Goal: Navigation & Orientation: Find specific page/section

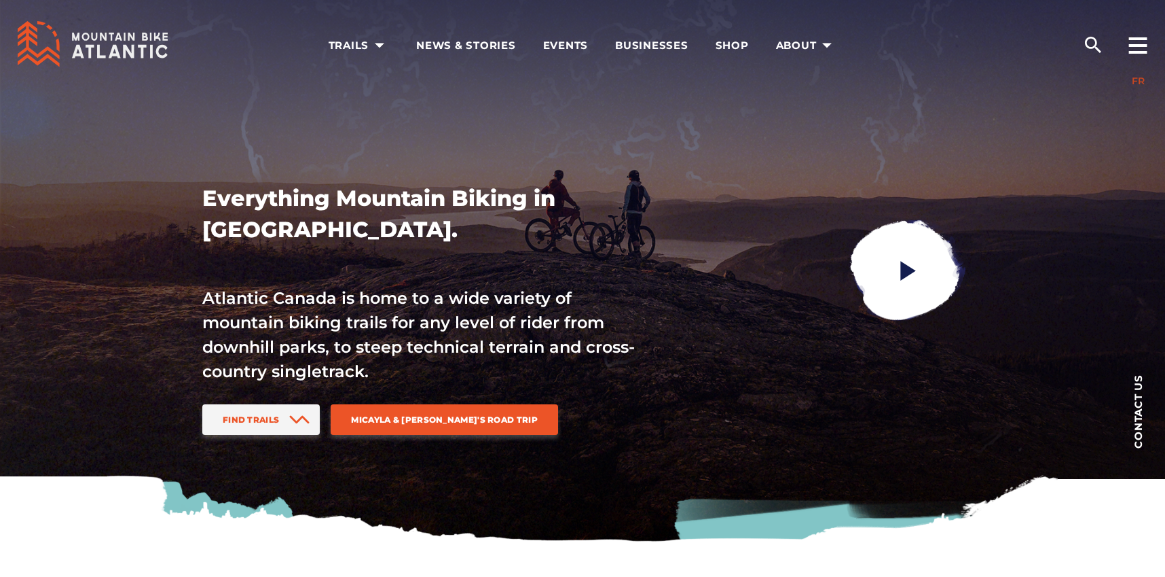
click at [1139, 80] on link "FR" at bounding box center [1138, 81] width 13 height 12
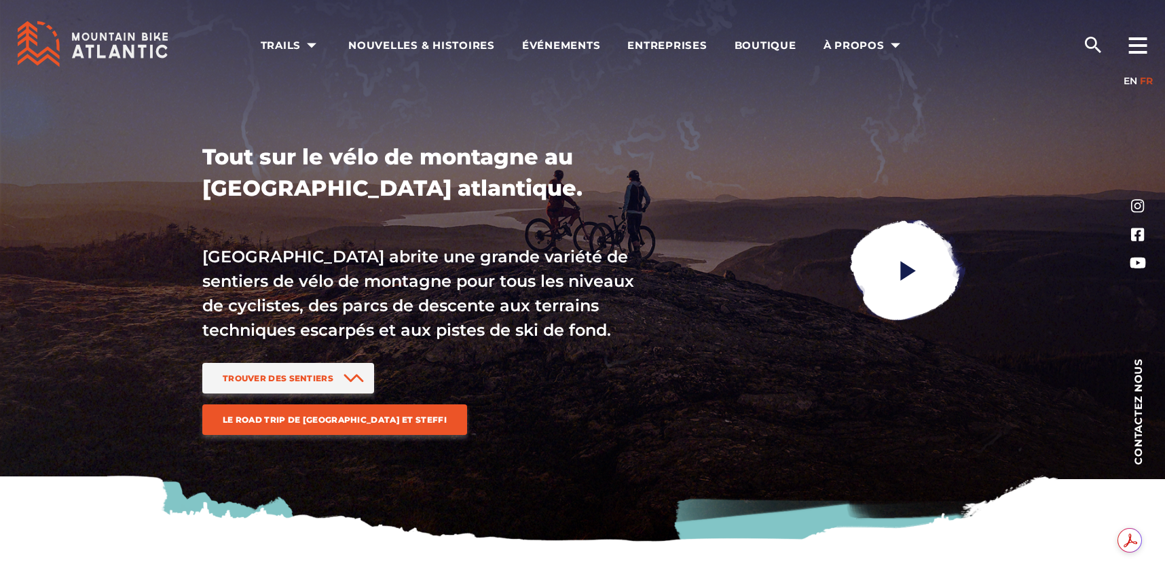
click at [1140, 81] on link "FR" at bounding box center [1146, 81] width 13 height 12
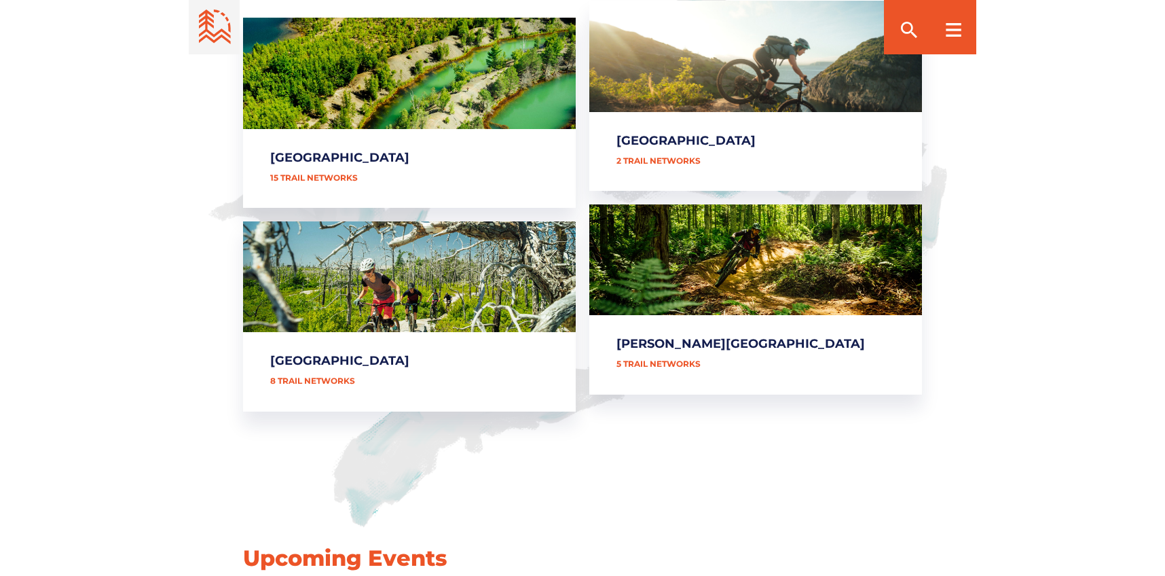
scroll to position [759, 0]
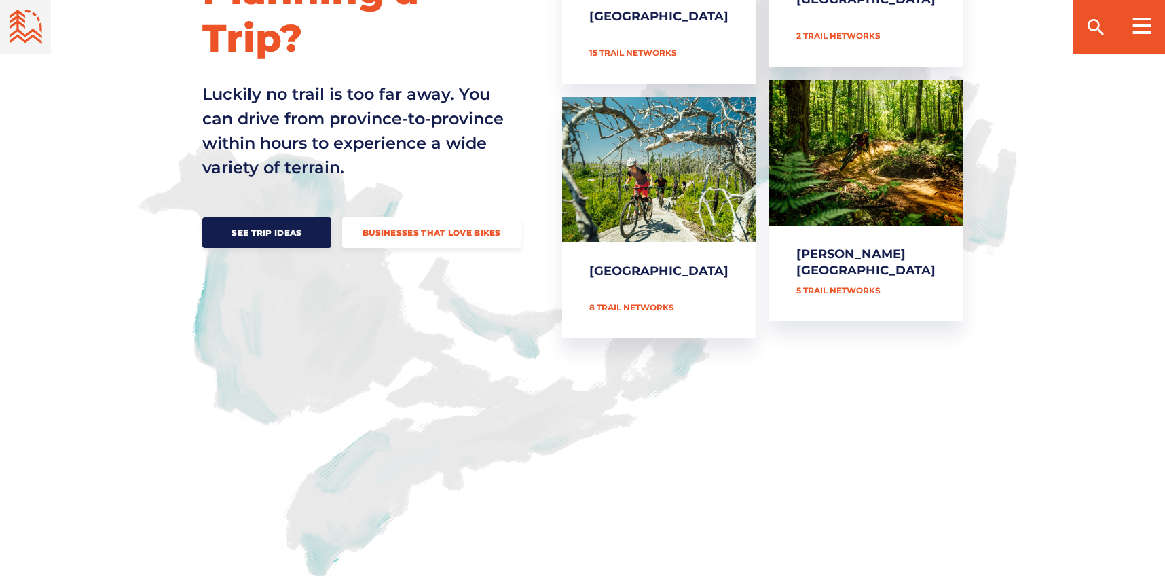
click at [403, 228] on span "Businesses that love bikes" at bounding box center [432, 233] width 139 height 10
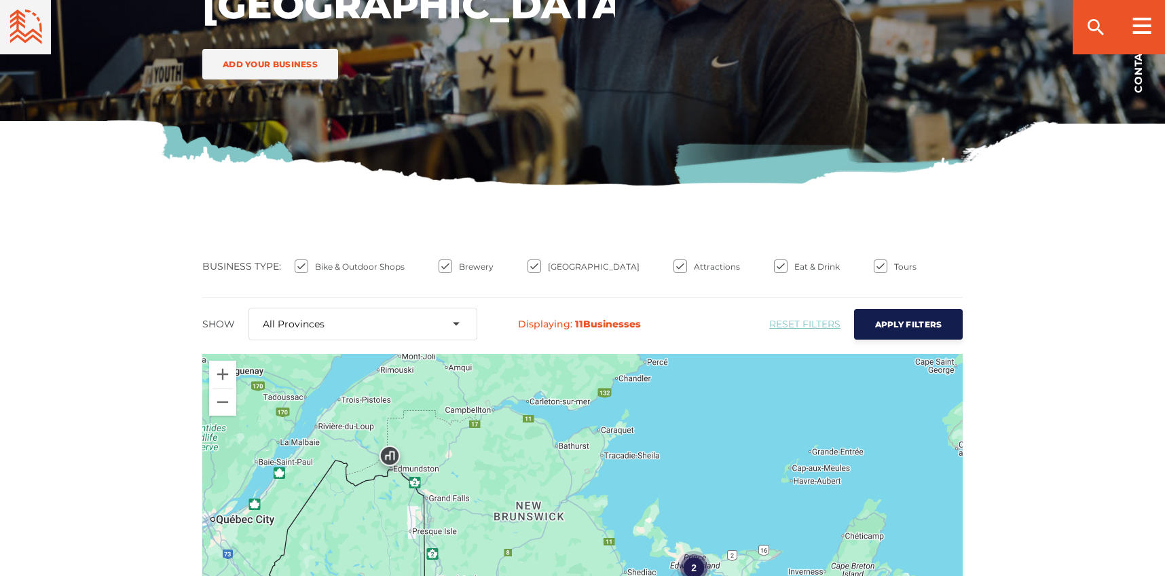
scroll to position [357, 0]
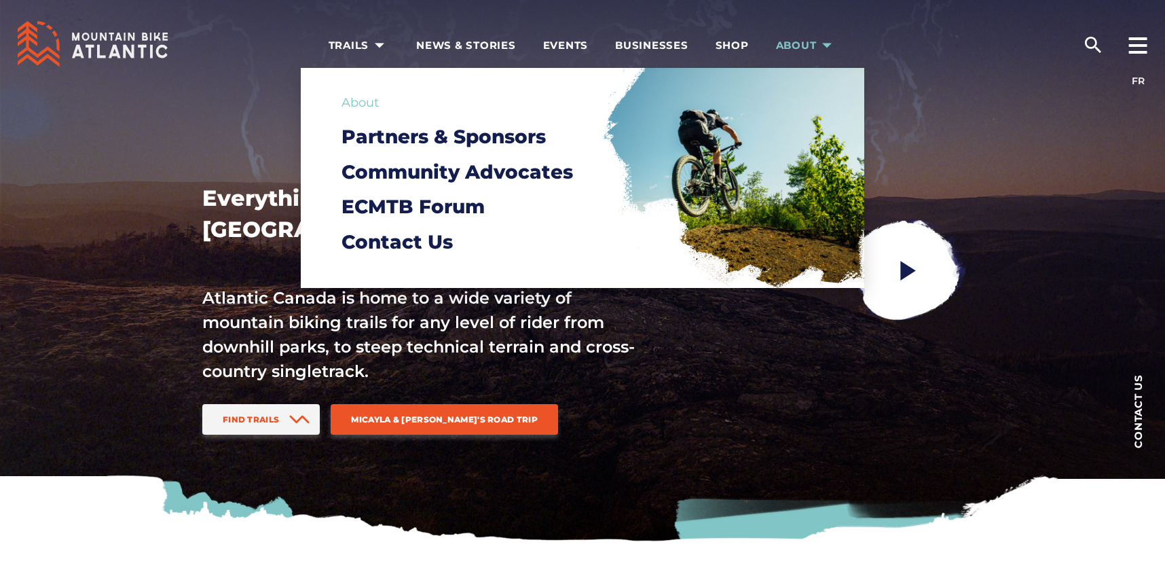
click at [813, 43] on span "About" at bounding box center [806, 46] width 61 height 14
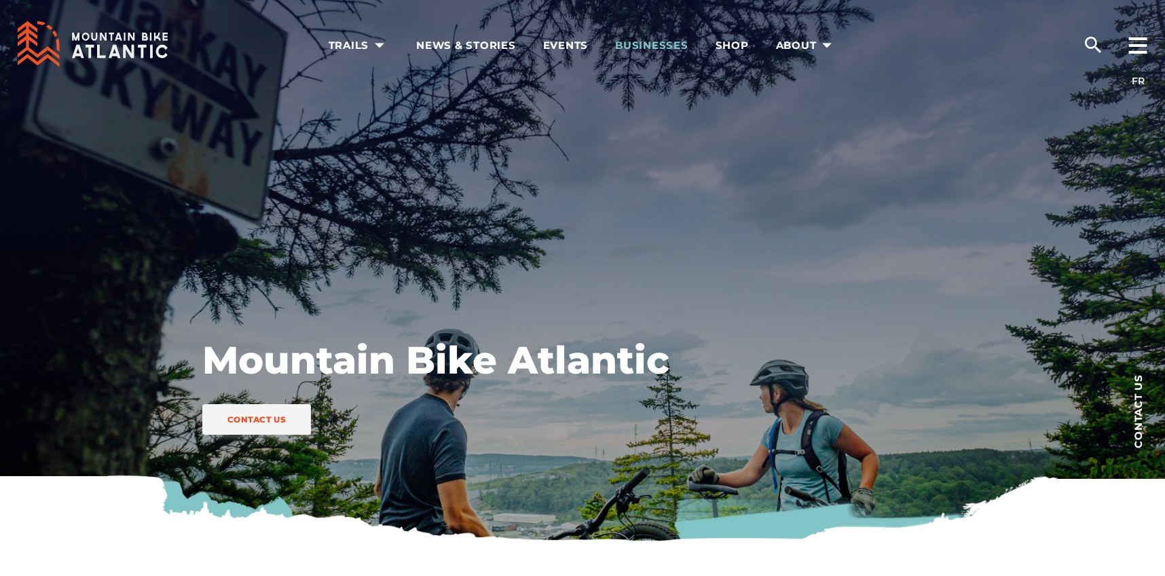
click at [636, 42] on span "Businesses" at bounding box center [651, 46] width 73 height 14
